Goal: Task Accomplishment & Management: Manage account settings

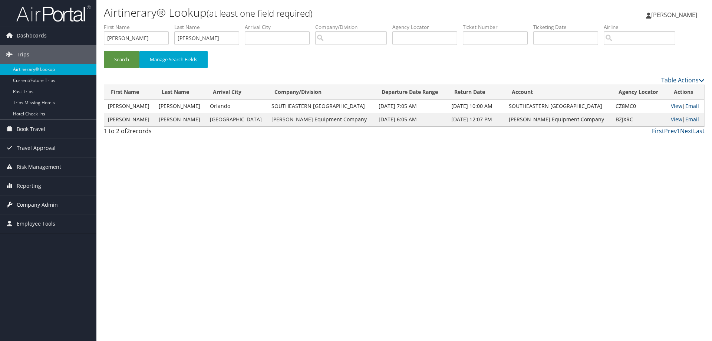
click at [25, 203] on span "Company Admin" at bounding box center [37, 205] width 41 height 19
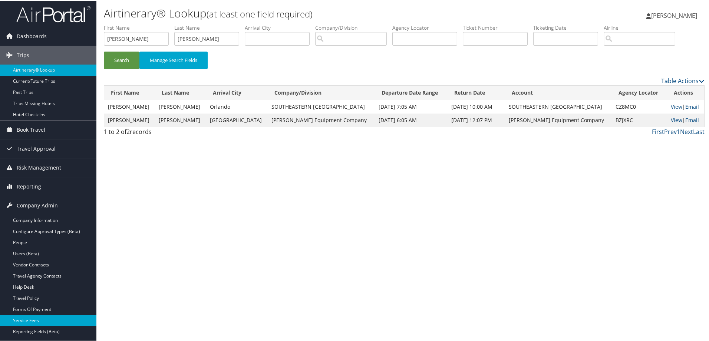
click at [26, 317] on link "Service Fees" at bounding box center [48, 319] width 96 height 11
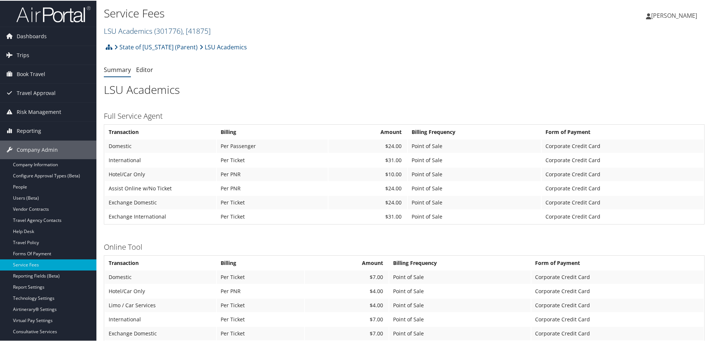
click at [207, 29] on span ", [ 41875 ]" at bounding box center [197, 30] width 28 height 10
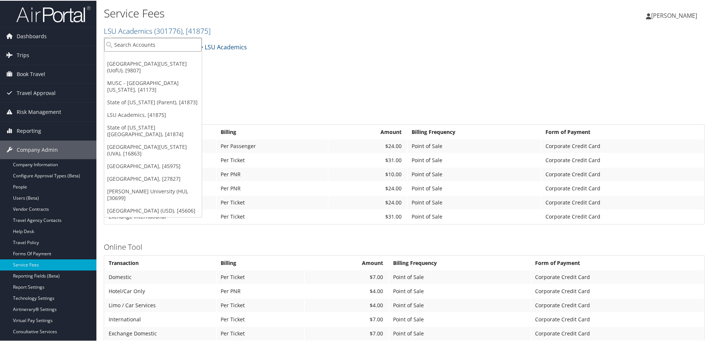
click at [198, 41] on input "search" at bounding box center [153, 44] width 98 height 14
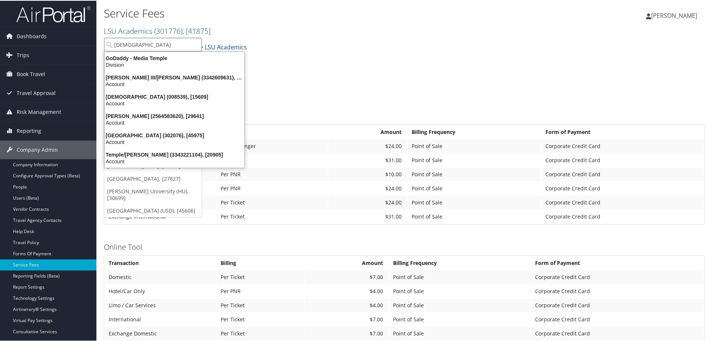
type input "temple"
click at [173, 132] on div "Temple University (302076), [45975]" at bounding box center [174, 134] width 149 height 7
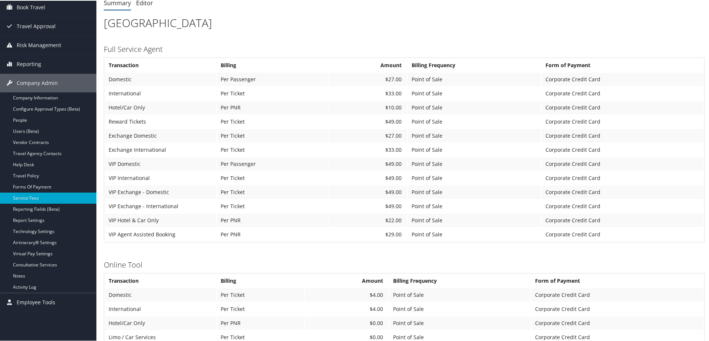
scroll to position [74, 0]
